Goal: Task Accomplishment & Management: Complete application form

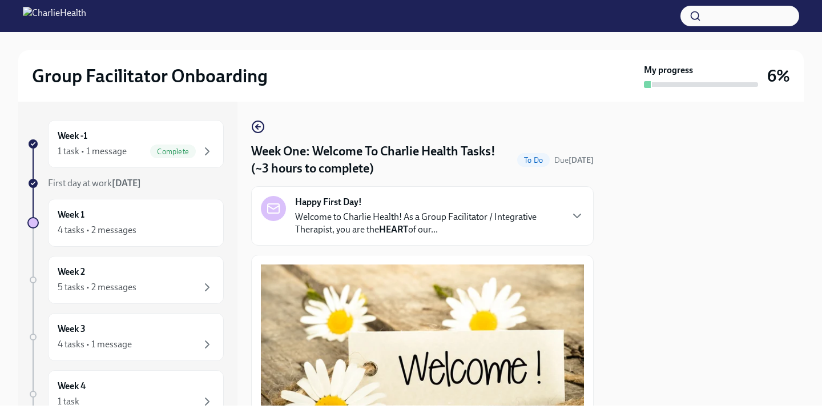
scroll to position [1478, 0]
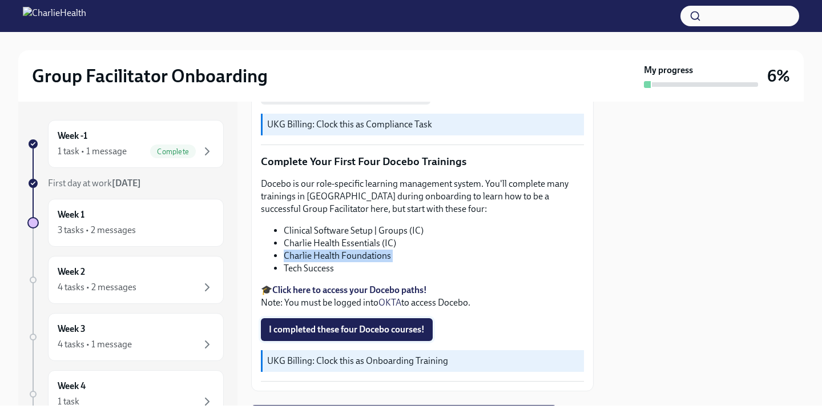
scroll to position [1498, 0]
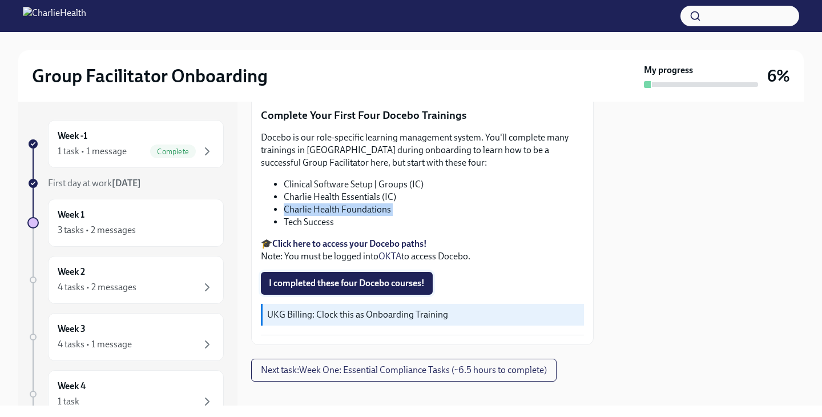
click at [386, 277] on span "I completed these four Docebo courses!" at bounding box center [347, 282] width 156 height 11
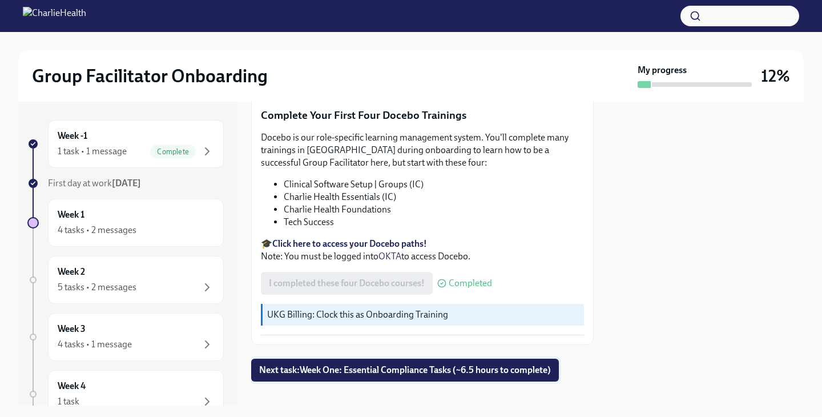
click at [514, 364] on span "Next task : Week One: Essential Compliance Tasks (~6.5 hours to complete)" at bounding box center [405, 369] width 292 height 11
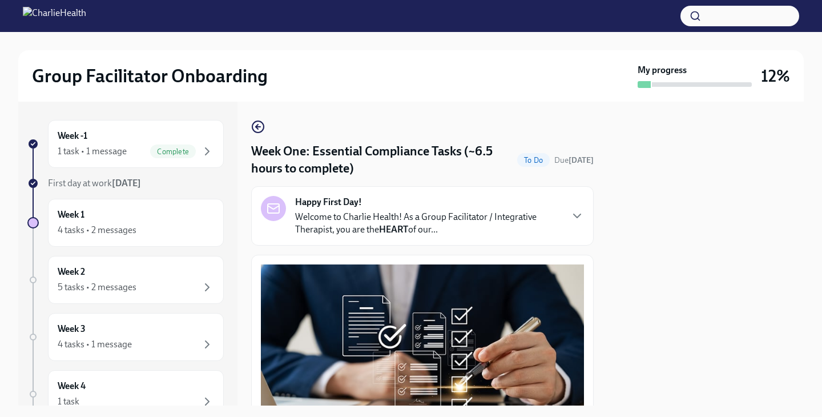
click at [138, 179] on strong "[DATE]" at bounding box center [126, 183] width 29 height 11
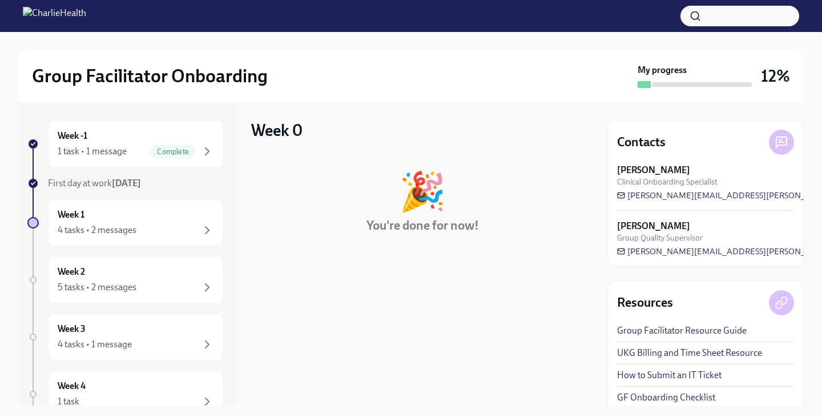
click at [132, 184] on strong "[DATE]" at bounding box center [126, 183] width 29 height 11
click at [99, 186] on span "First day at work [DATE]" at bounding box center [94, 183] width 93 height 11
click at [133, 142] on div "Week -1 1 task • 1 message Complete" at bounding box center [136, 144] width 156 height 29
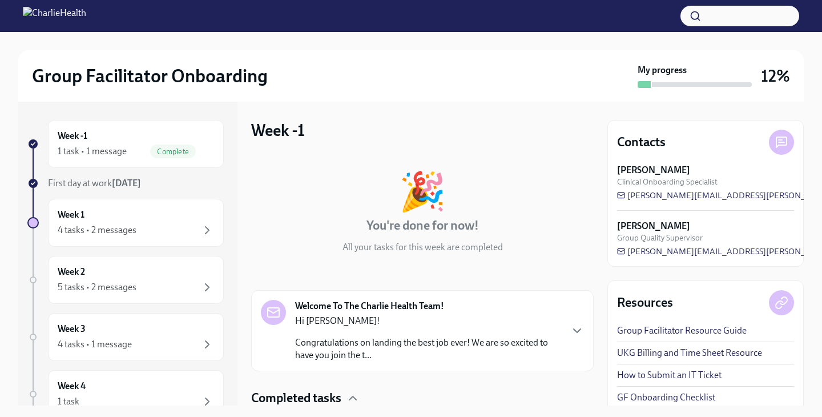
click at [115, 186] on strong "[DATE]" at bounding box center [126, 183] width 29 height 11
